Goal: Obtain resource: Download file/media

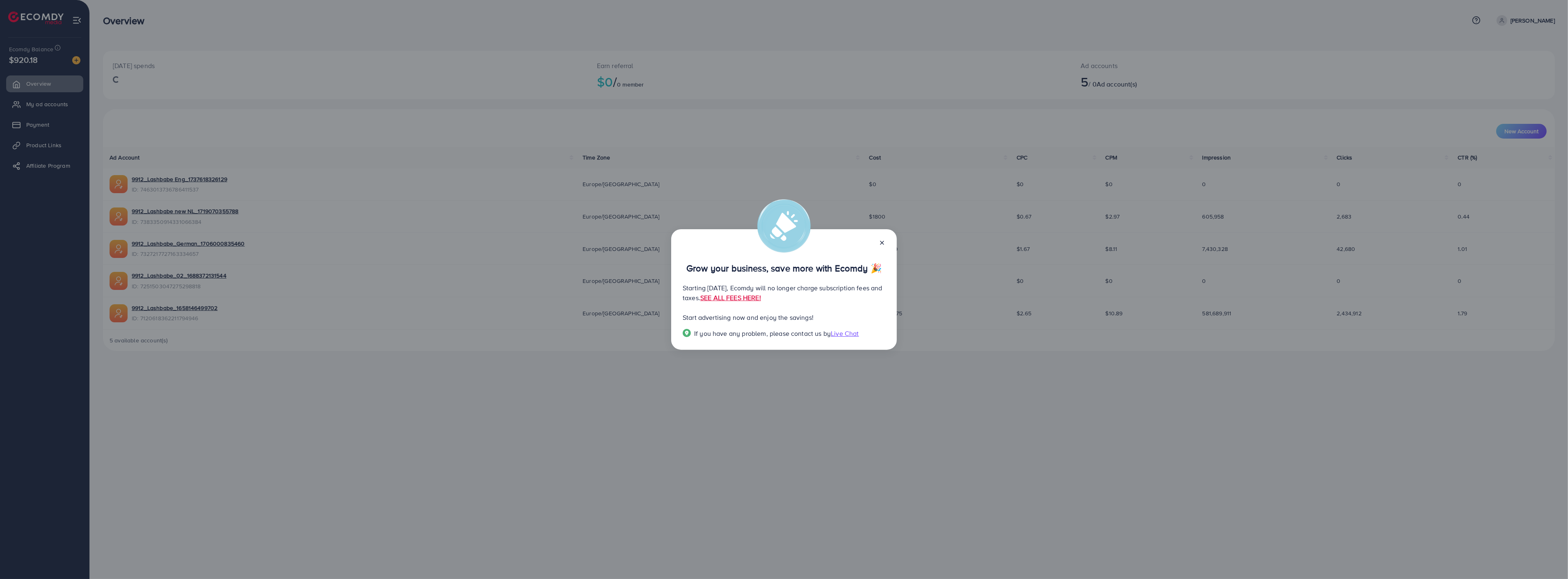
click at [883, 241] on icon at bounding box center [882, 243] width 7 height 7
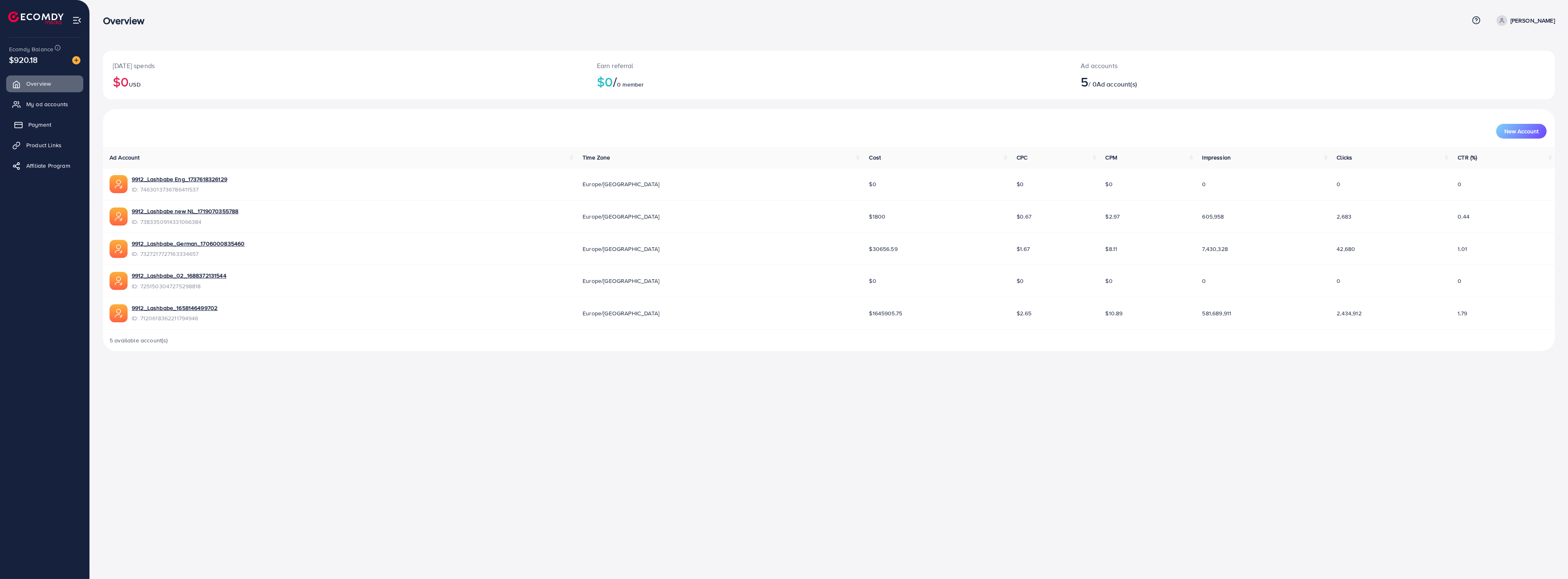
click at [42, 126] on span "Payment" at bounding box center [39, 125] width 23 height 8
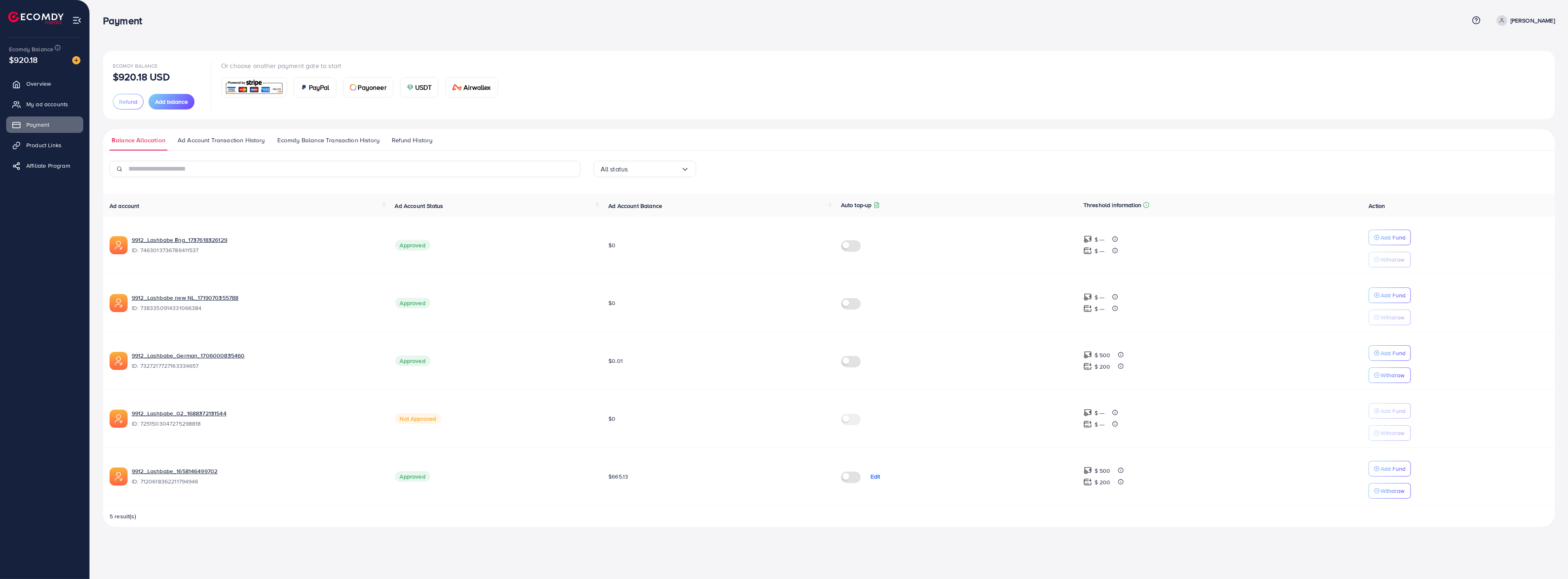
click at [192, 137] on span "Ad Account Transaction History" at bounding box center [221, 140] width 87 height 9
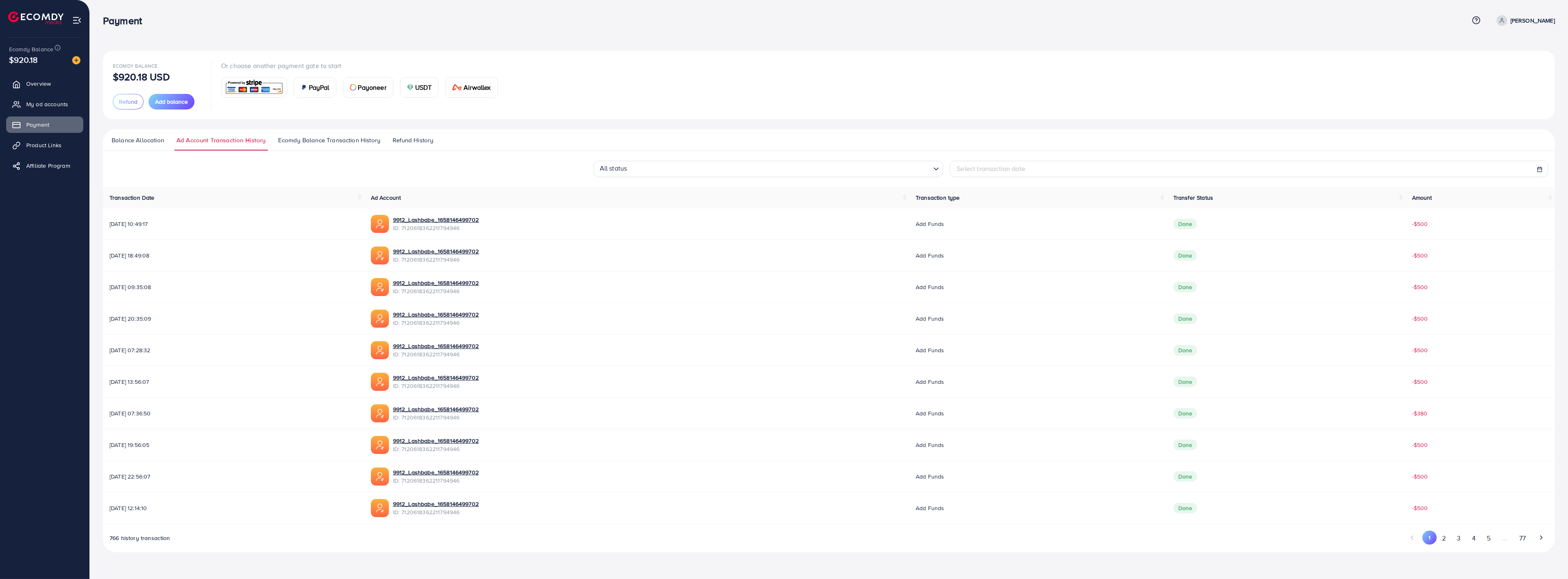
click at [291, 138] on span "Ecomdy Balance Transaction History" at bounding box center [329, 140] width 102 height 9
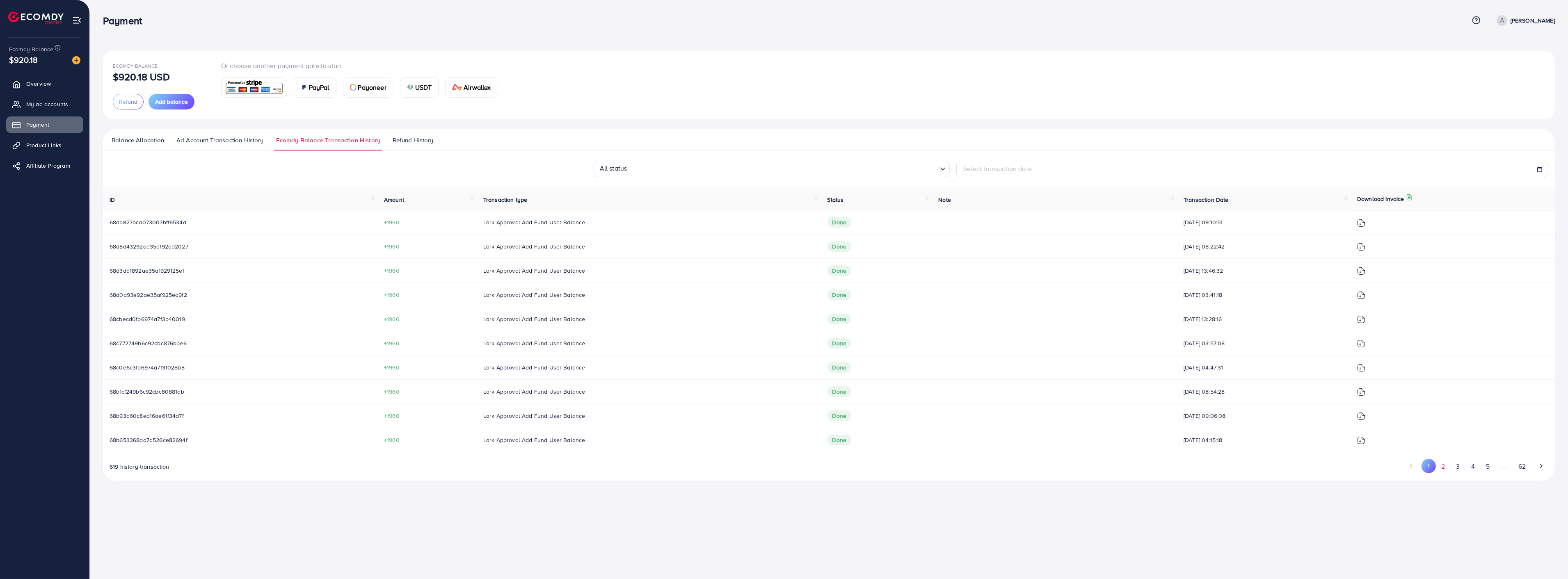
click at [1443, 466] on button "2" at bounding box center [1442, 466] width 14 height 15
click at [1429, 470] on button "1" at bounding box center [1429, 471] width 14 height 15
click at [1365, 439] on img at bounding box center [1361, 440] width 8 height 8
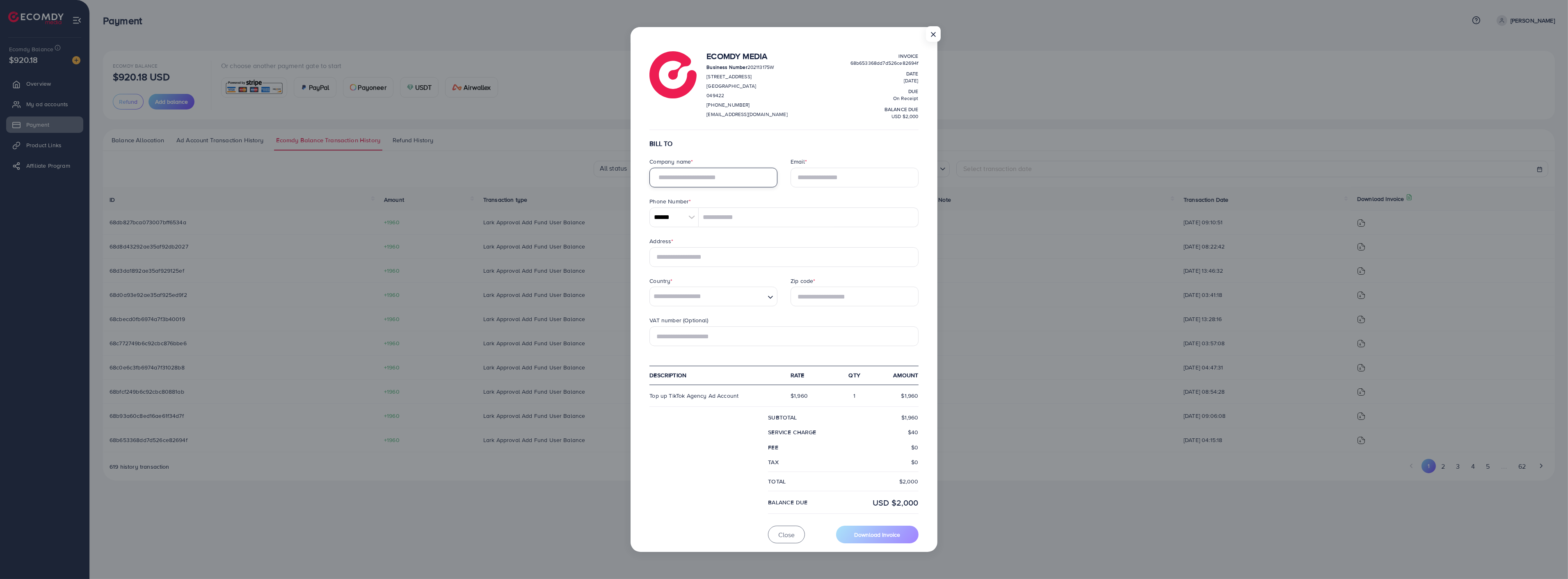
click at [739, 182] on input "text" at bounding box center [713, 177] width 128 height 20
type input "**********"
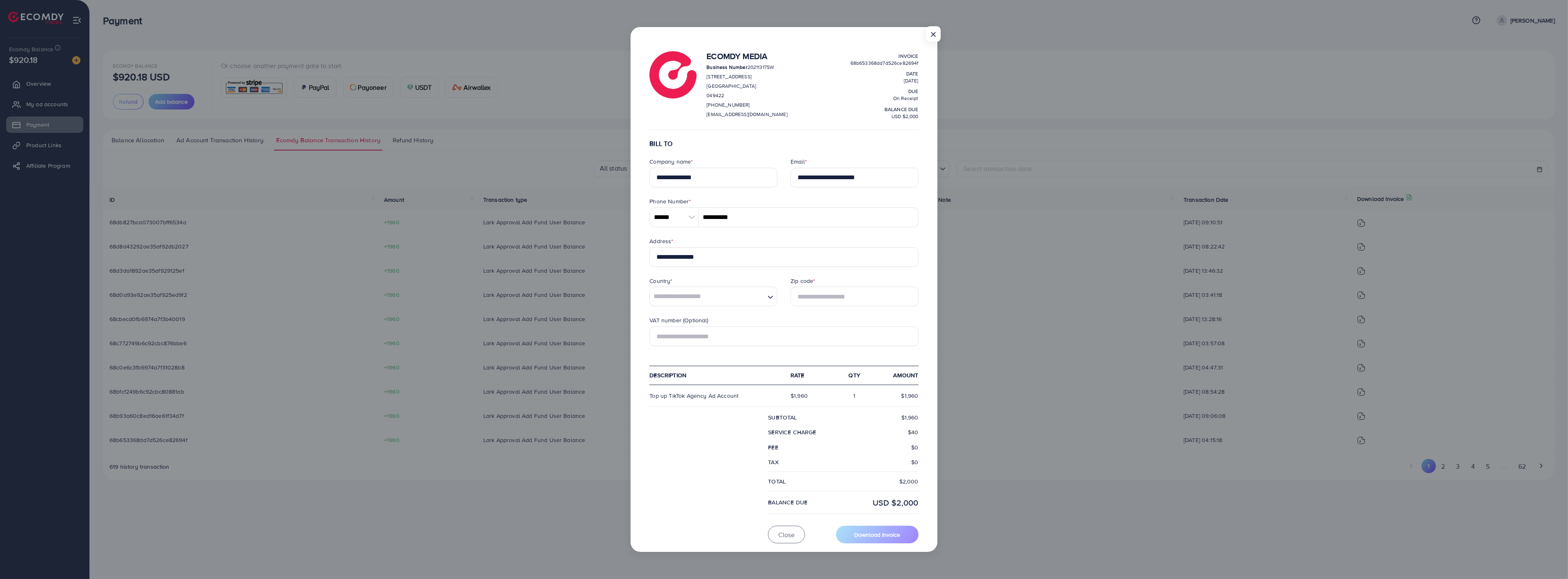
type input "*********"
type input "******"
click at [715, 293] on input "Search for option" at bounding box center [707, 296] width 113 height 19
type input "***"
click at [688, 318] on form "**********" at bounding box center [783, 341] width 269 height 403
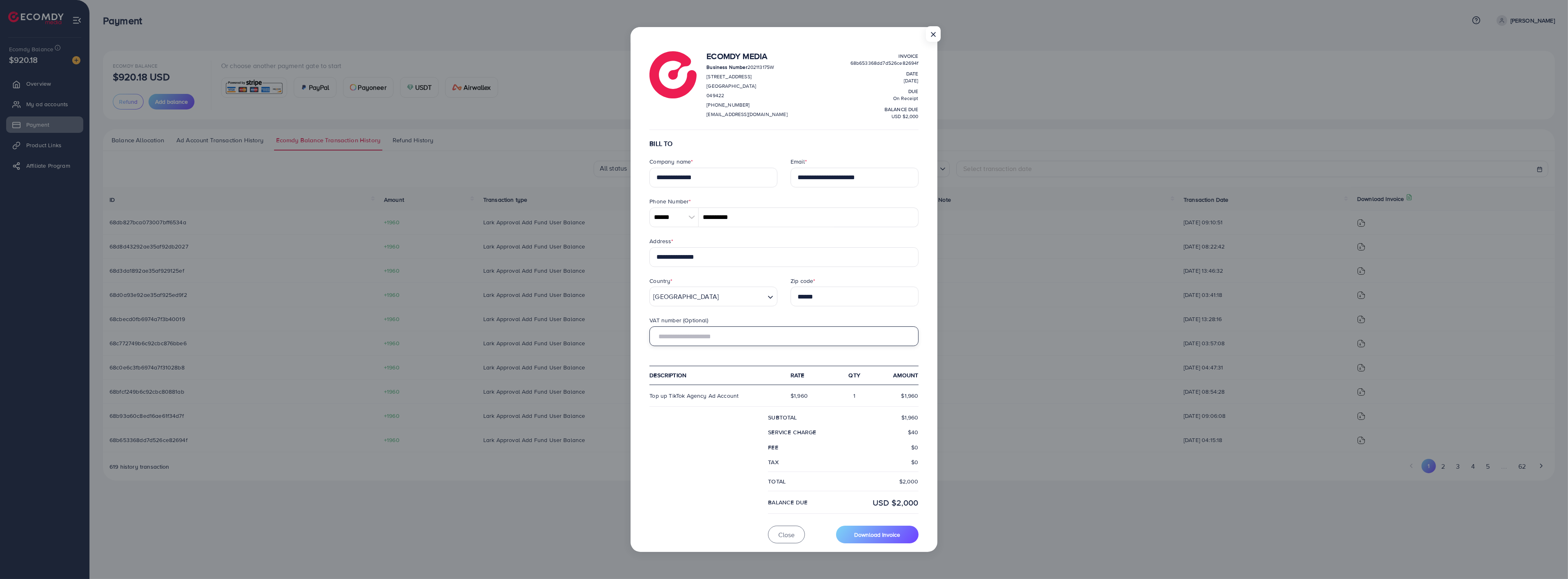
click at [707, 339] on input "text" at bounding box center [783, 336] width 269 height 20
type input "**********"
click at [868, 536] on span "Download Invoice" at bounding box center [877, 534] width 46 height 8
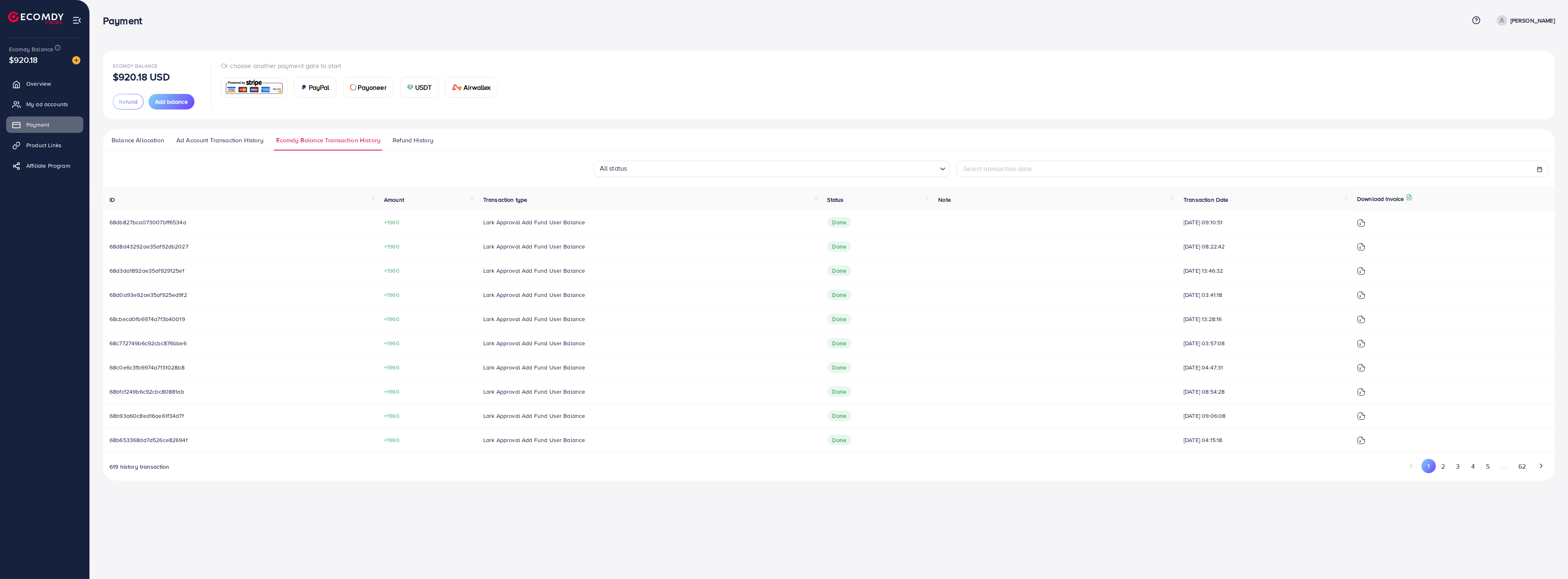
click at [1365, 416] on img at bounding box center [1361, 416] width 8 height 8
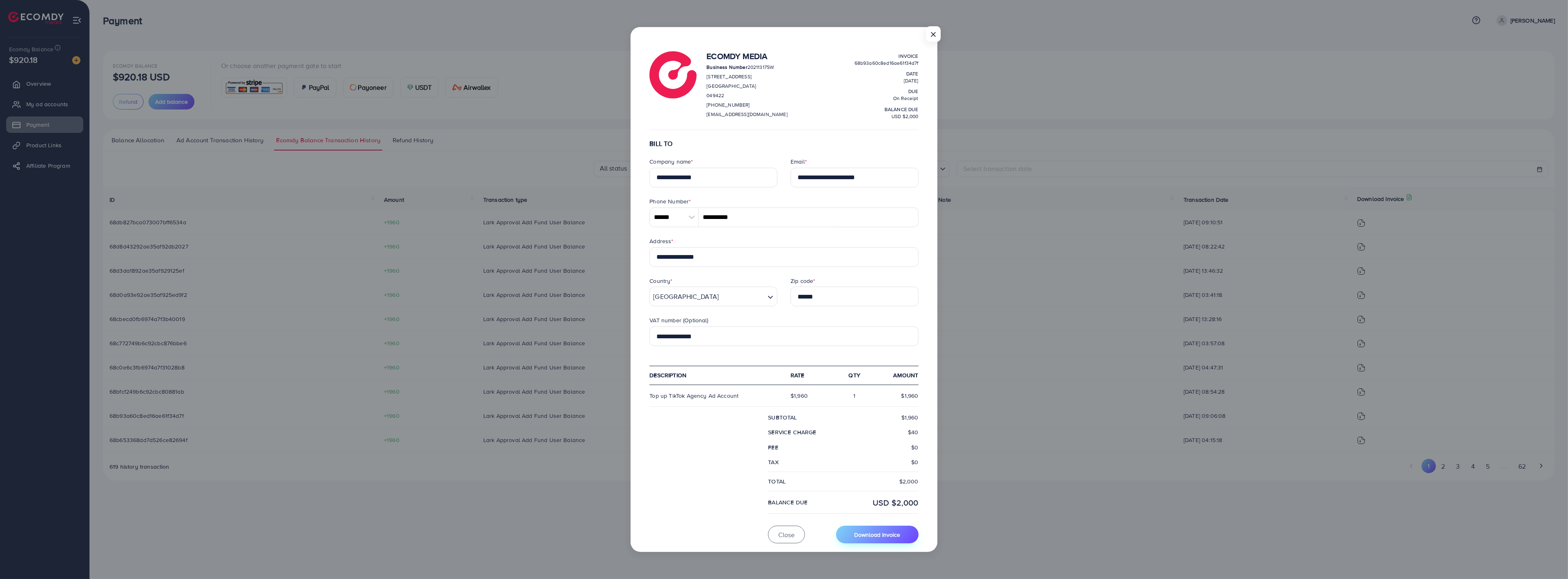
click at [878, 540] on button "Download Invoice" at bounding box center [877, 534] width 82 height 18
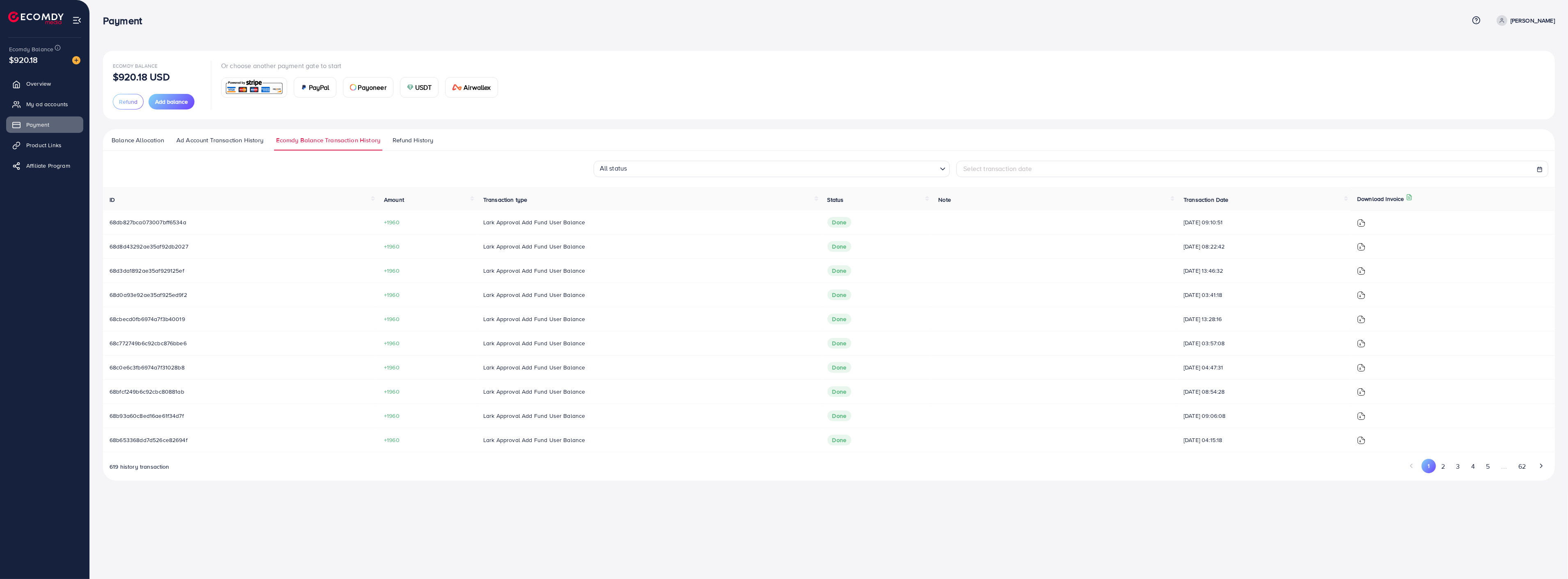
click at [1365, 391] on img at bounding box center [1361, 392] width 8 height 8
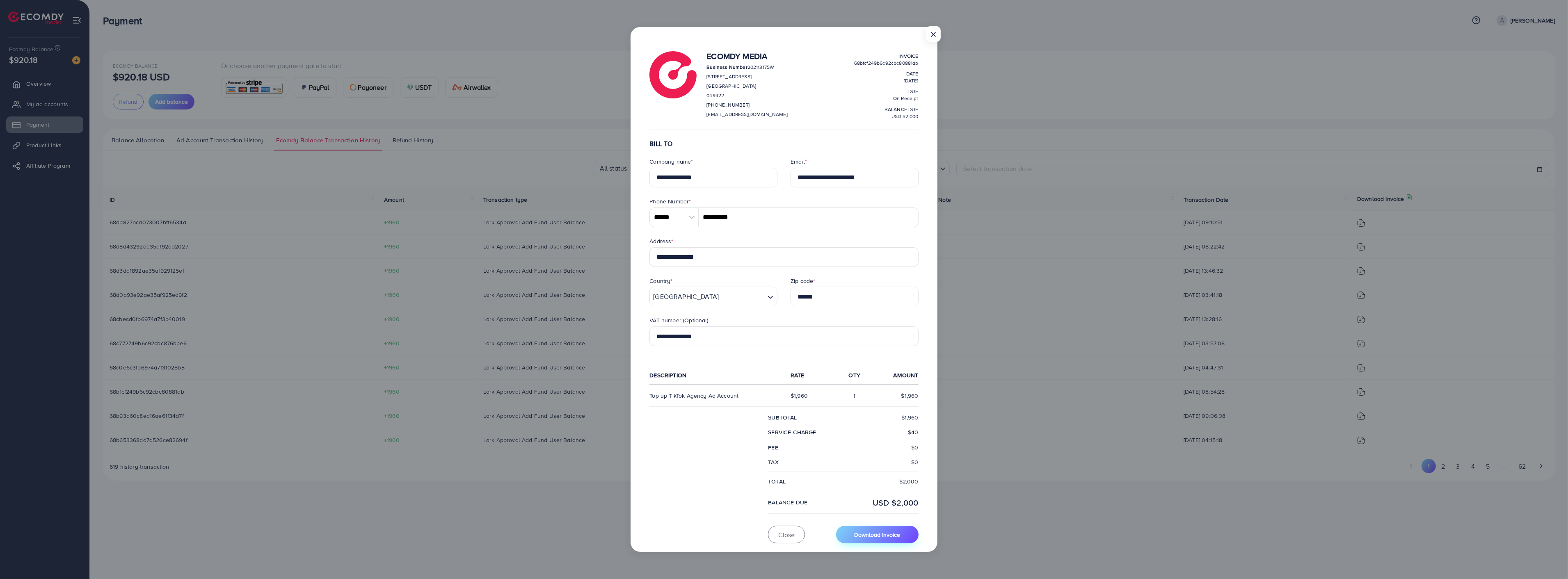
click at [868, 536] on span "Download Invoice" at bounding box center [877, 534] width 46 height 8
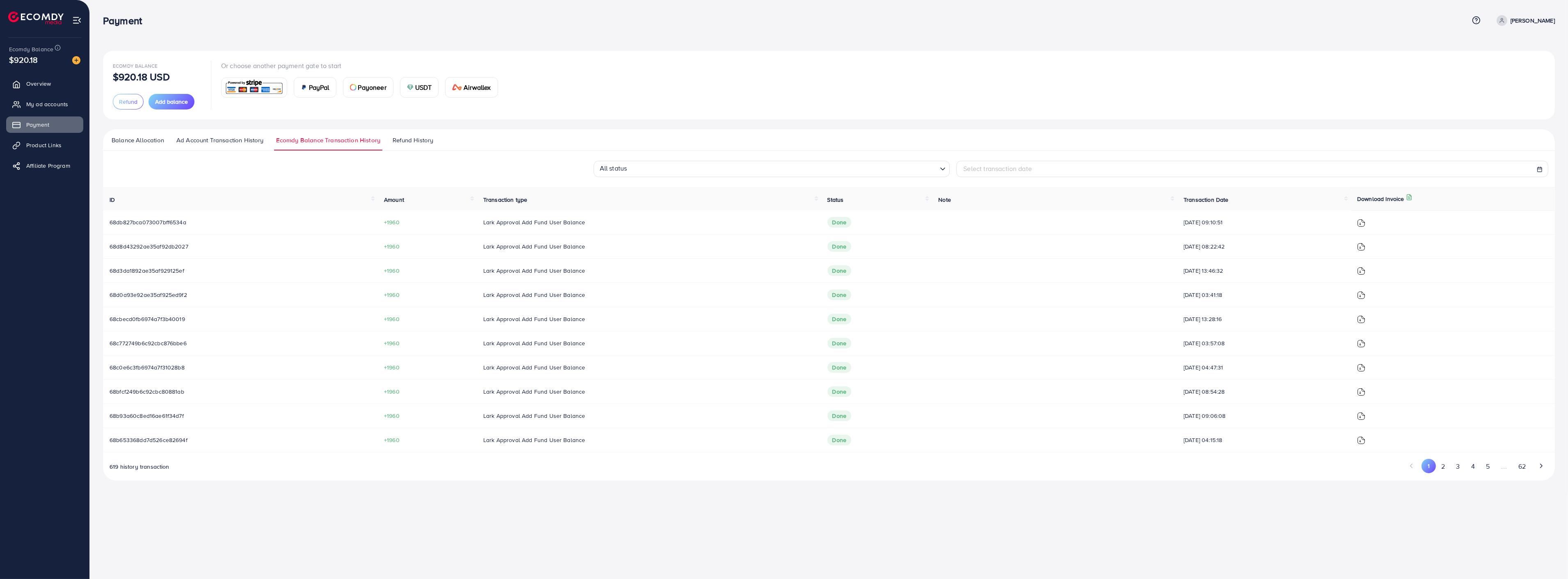
click at [1365, 368] on img at bounding box center [1361, 368] width 8 height 8
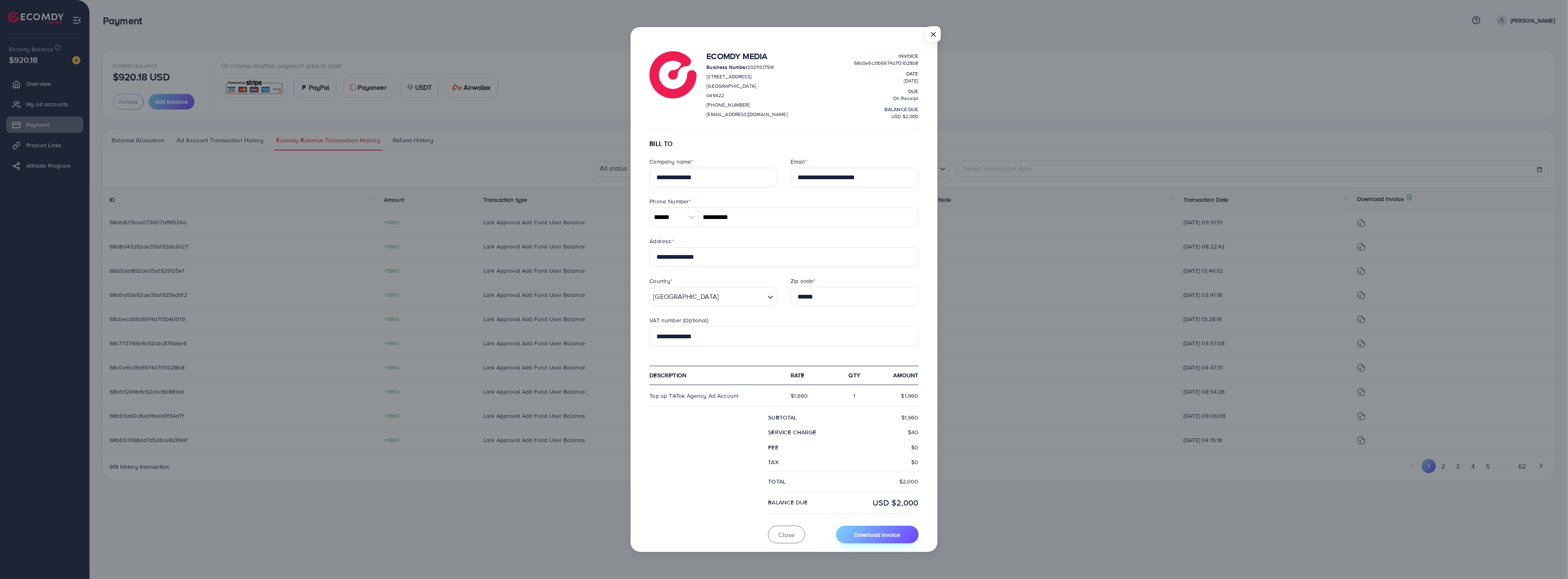
click at [892, 536] on span "Download Invoice" at bounding box center [877, 534] width 46 height 8
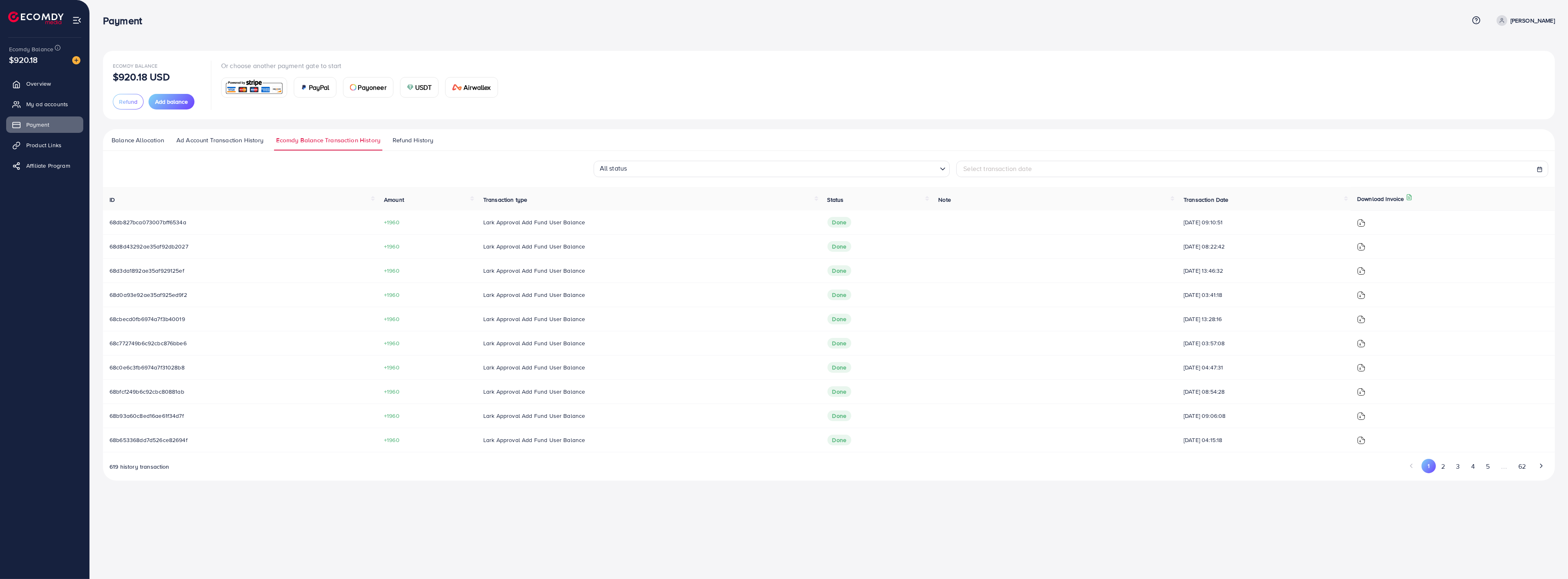
click at [1365, 345] on img at bounding box center [1361, 343] width 8 height 8
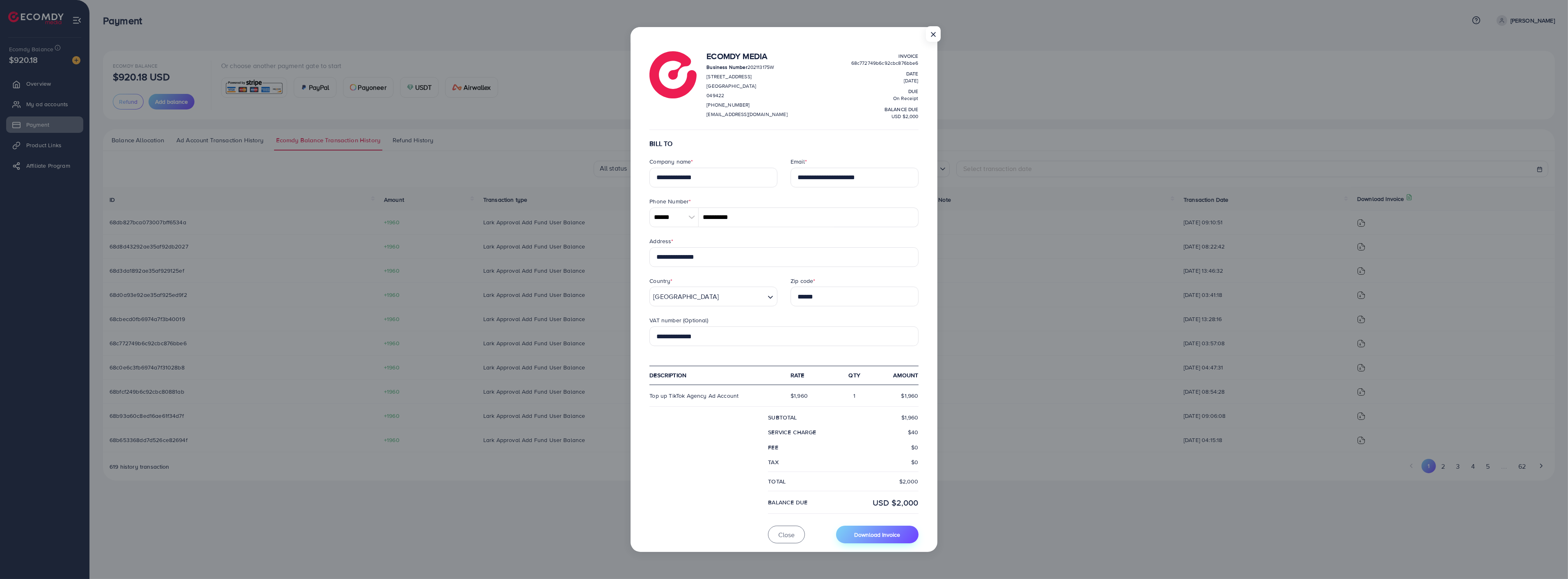
click at [875, 533] on span "Download Invoice" at bounding box center [877, 534] width 46 height 8
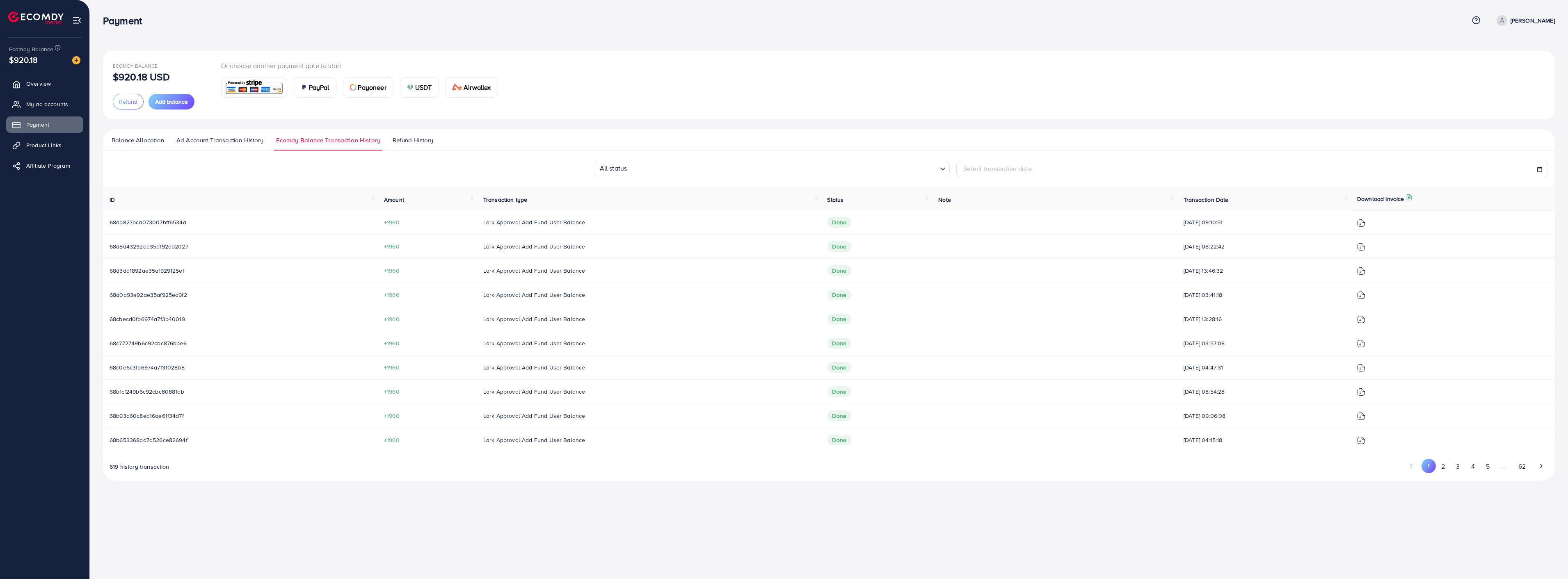
click at [1365, 317] on img at bounding box center [1361, 319] width 8 height 8
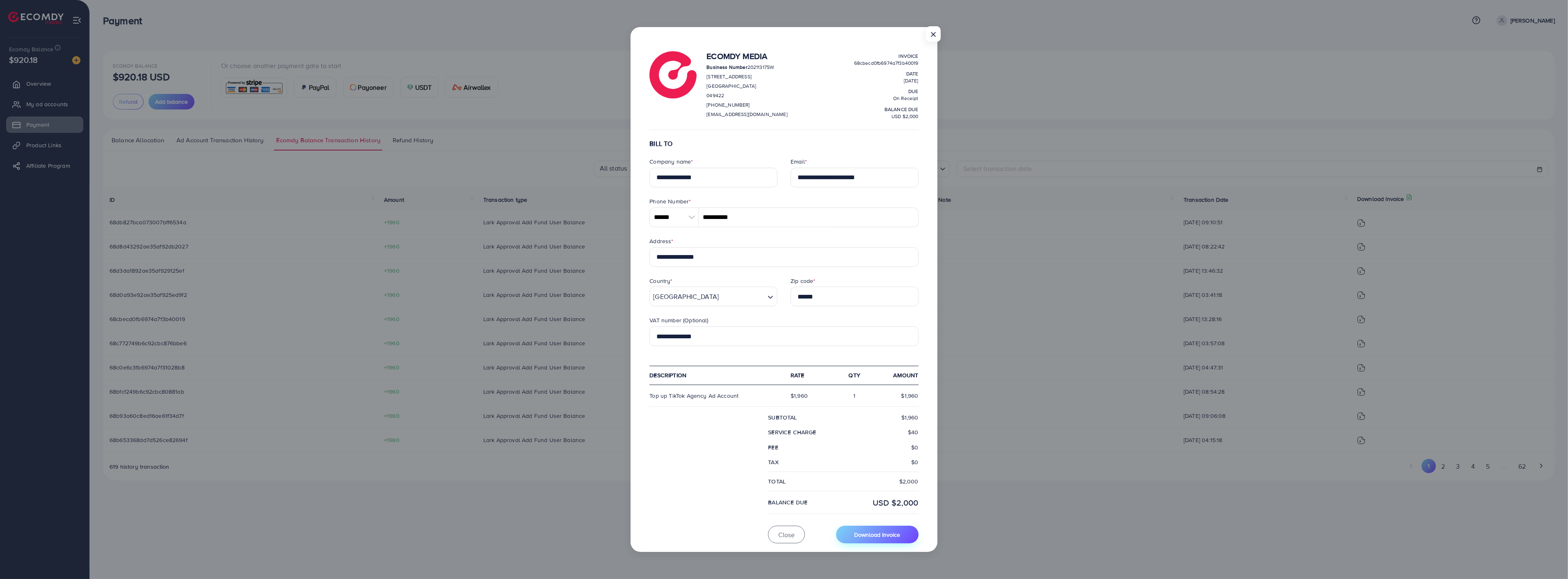
click at [893, 532] on span "Download Invoice" at bounding box center [877, 534] width 46 height 8
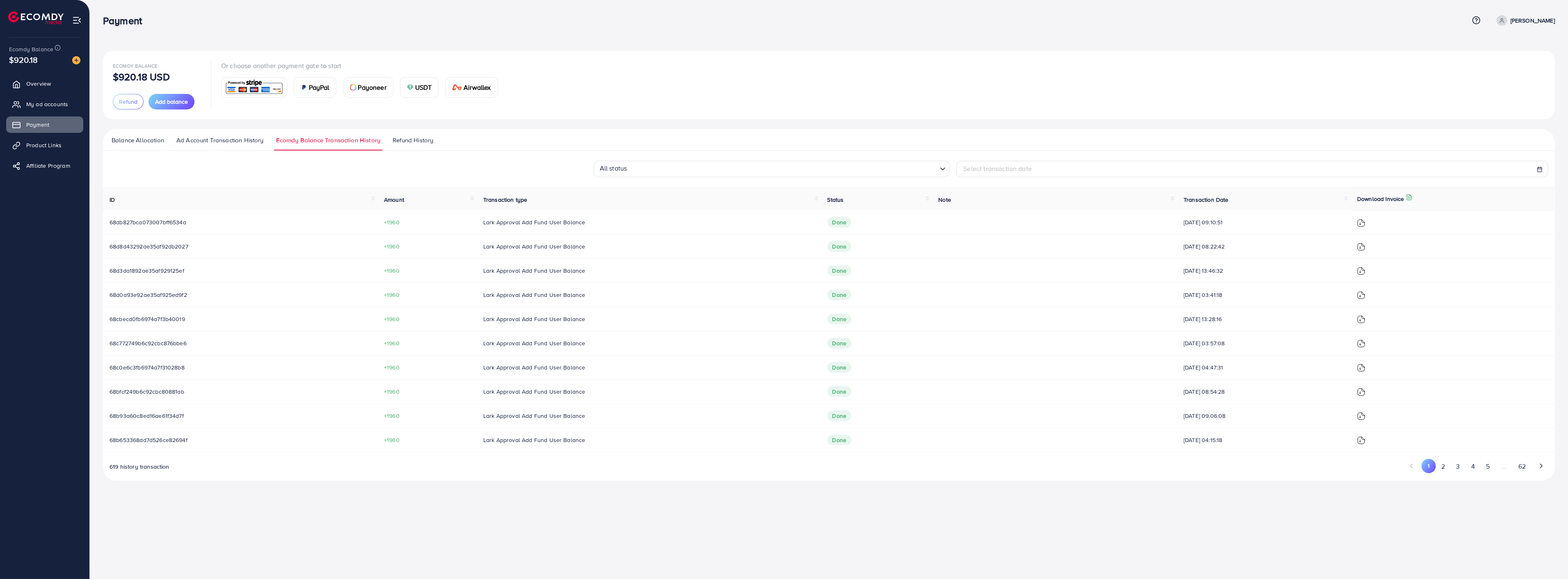
click at [1365, 294] on img at bounding box center [1361, 295] width 8 height 8
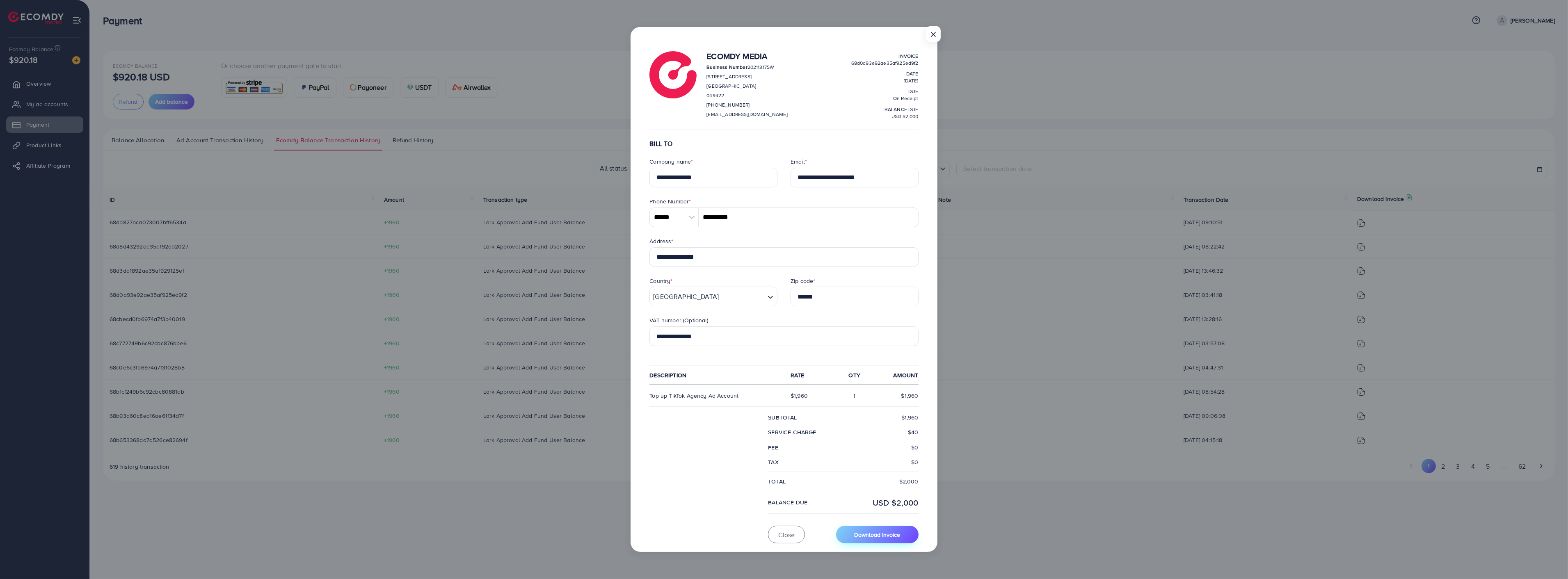
click at [897, 534] on span "Download Invoice" at bounding box center [877, 534] width 46 height 8
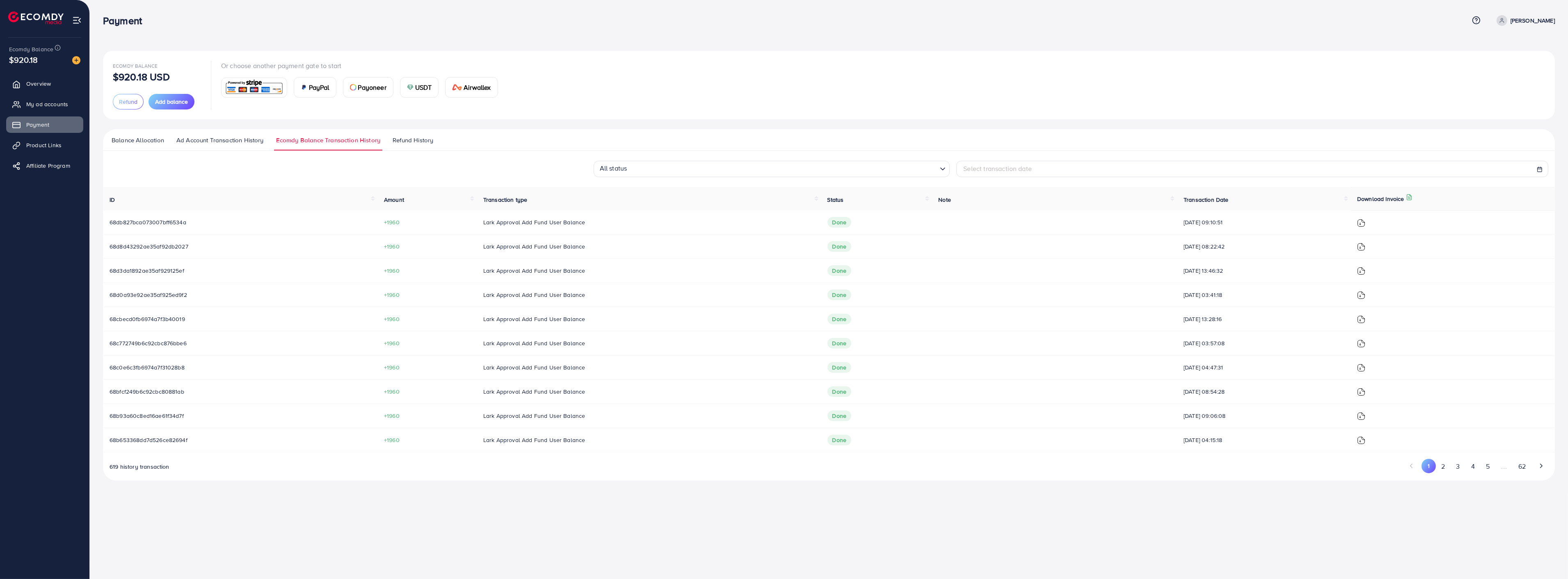
click at [1365, 271] on img at bounding box center [1361, 271] width 8 height 8
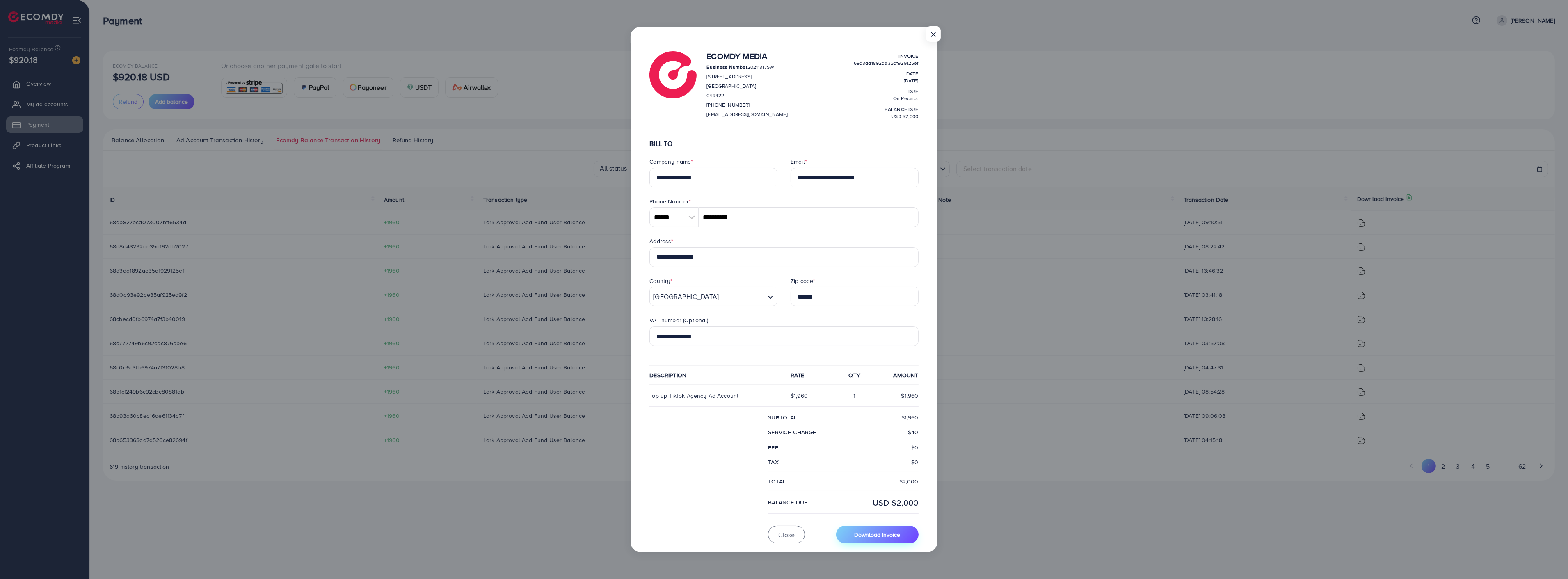
click at [884, 534] on span "Download Invoice" at bounding box center [877, 534] width 46 height 8
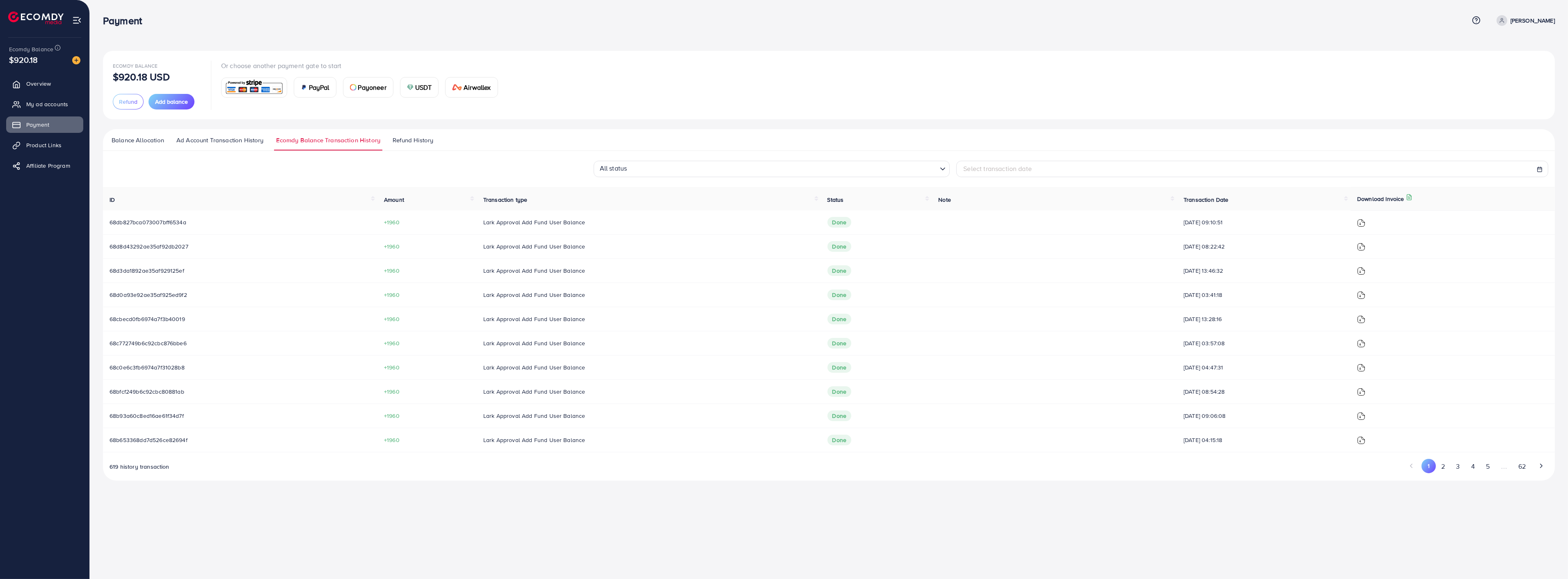
click at [1364, 245] on img at bounding box center [1361, 247] width 8 height 8
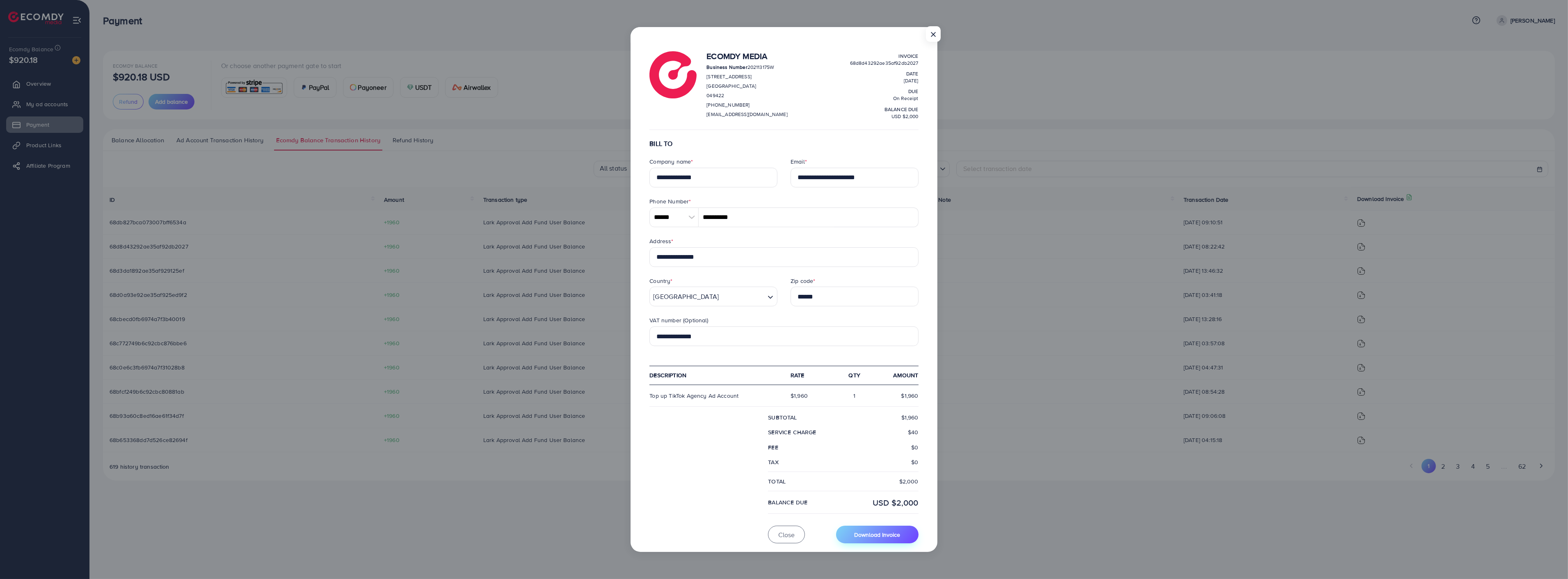
click at [887, 536] on span "Download Invoice" at bounding box center [877, 534] width 46 height 8
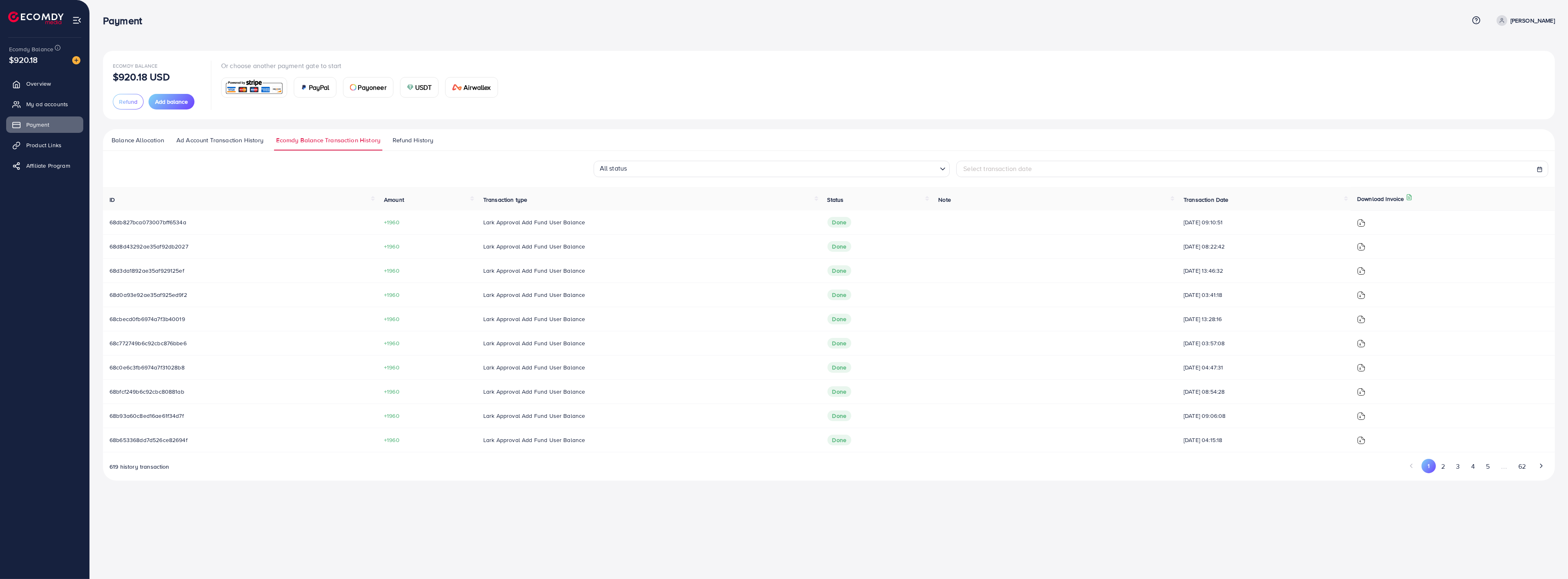
click at [1365, 223] on img at bounding box center [1361, 223] width 8 height 8
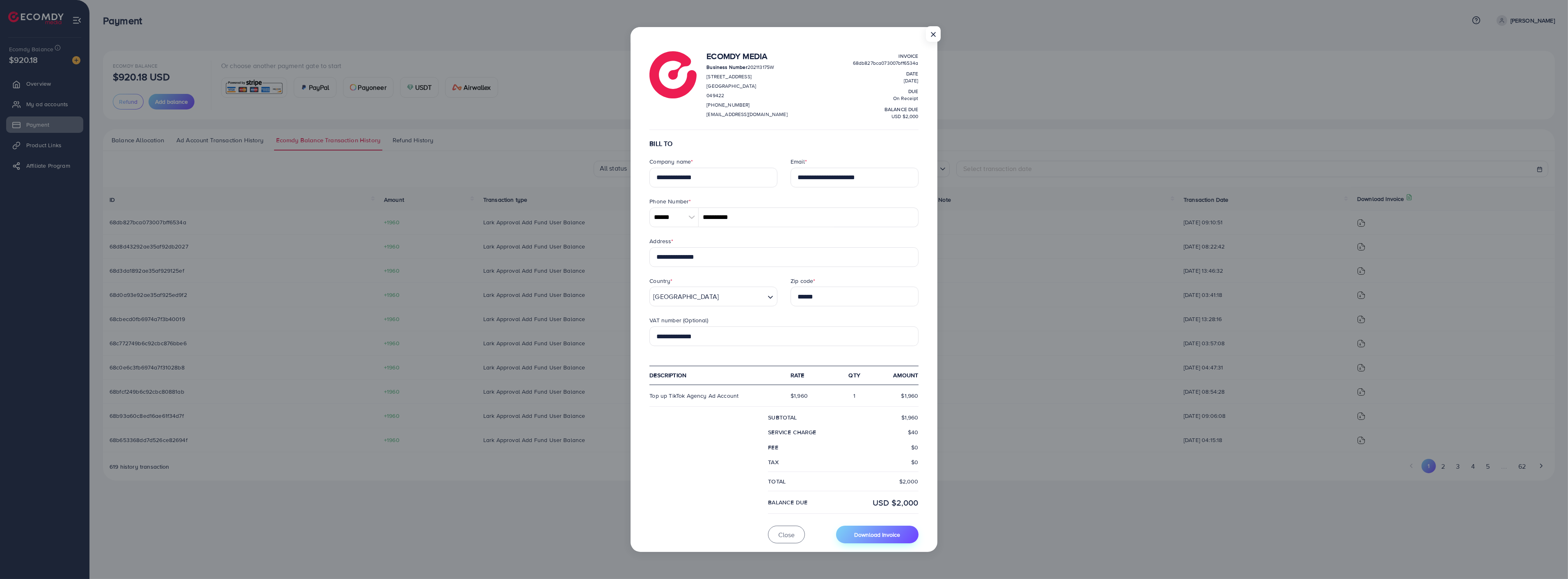
click at [887, 536] on span "Download Invoice" at bounding box center [877, 534] width 46 height 8
